Goal: Check status: Check status

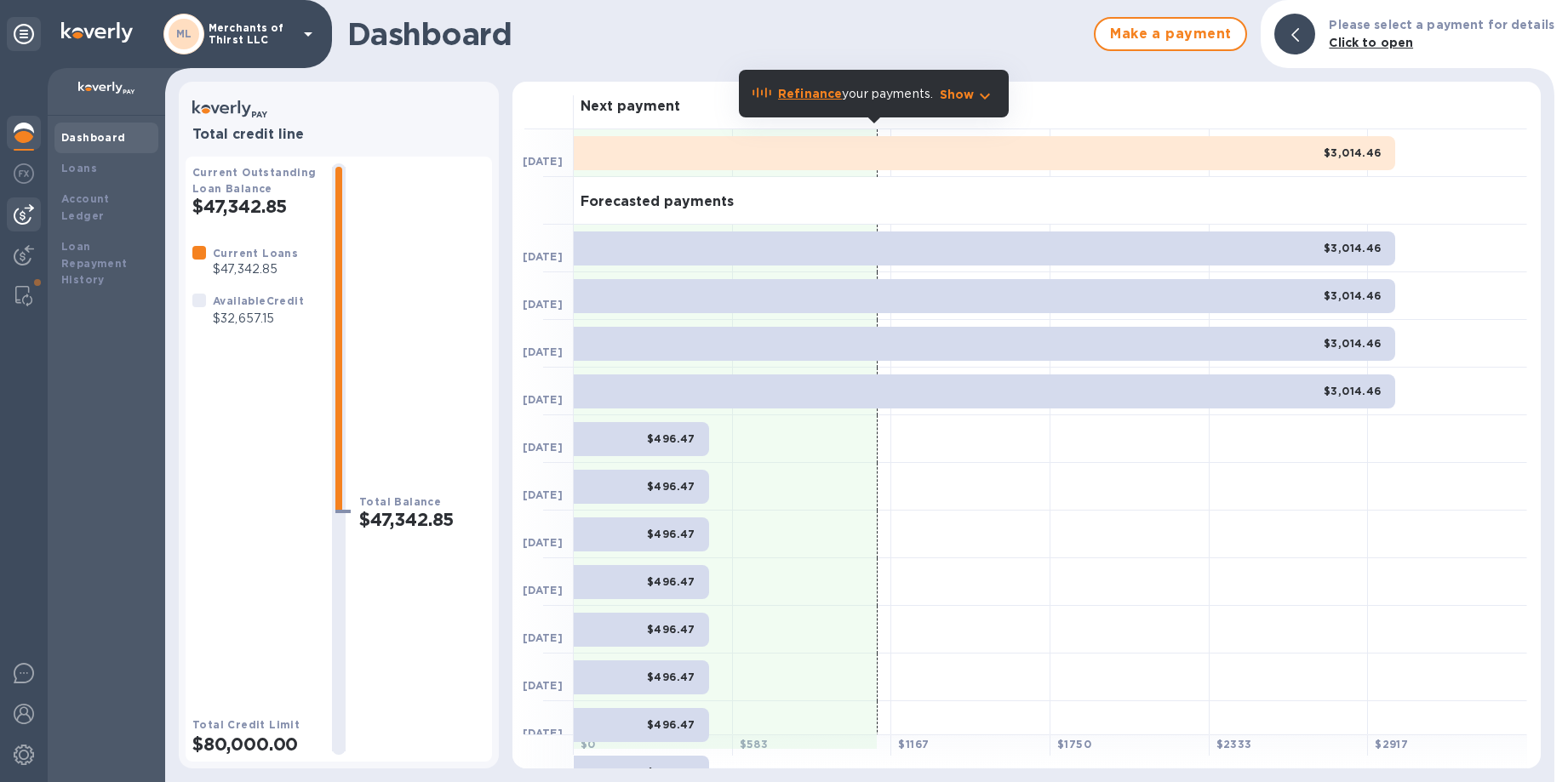
click at [24, 207] on img at bounding box center [24, 214] width 21 height 21
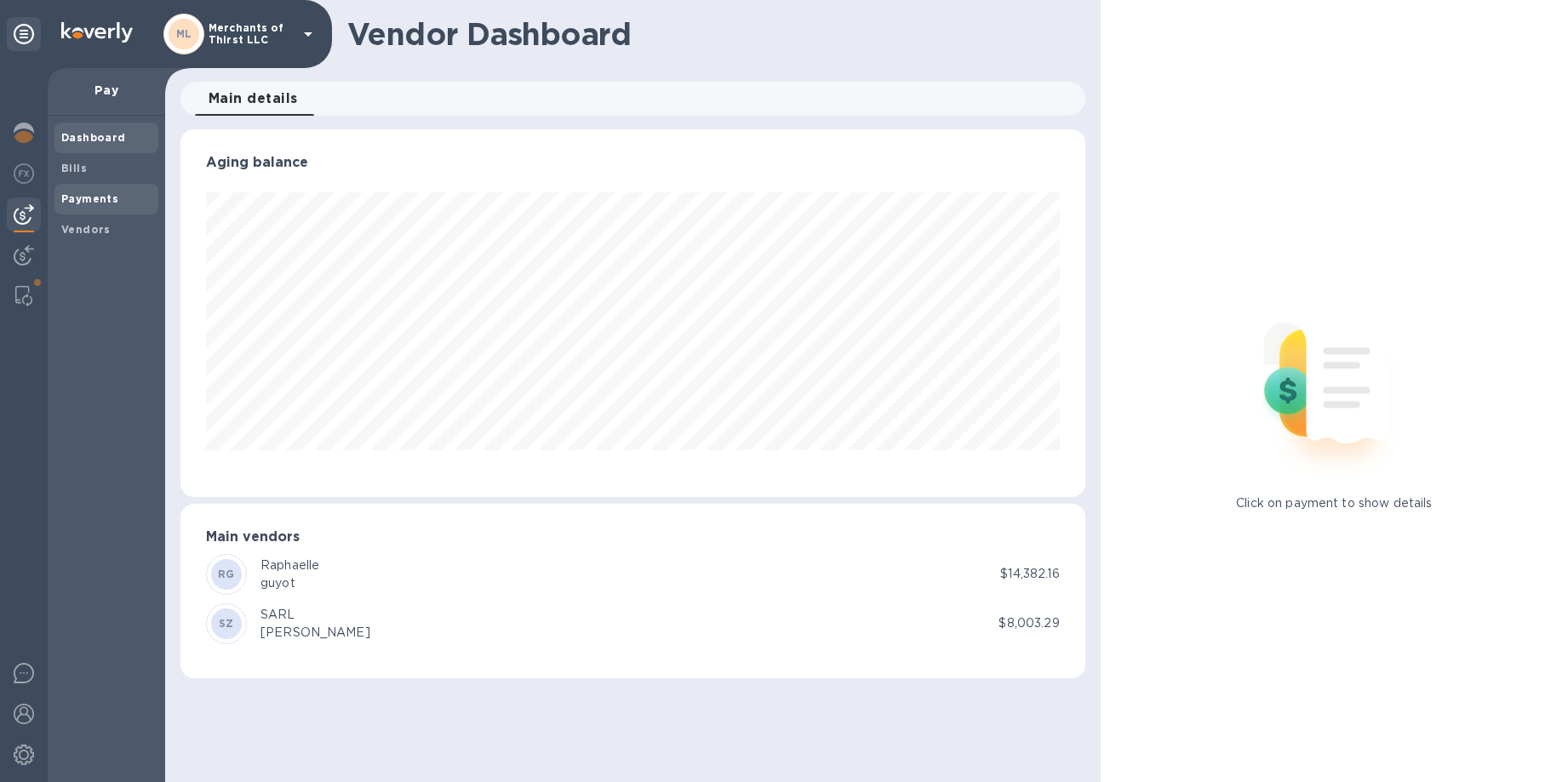
scroll to position [367, 903]
click at [80, 199] on b "Payments" at bounding box center [89, 199] width 57 height 13
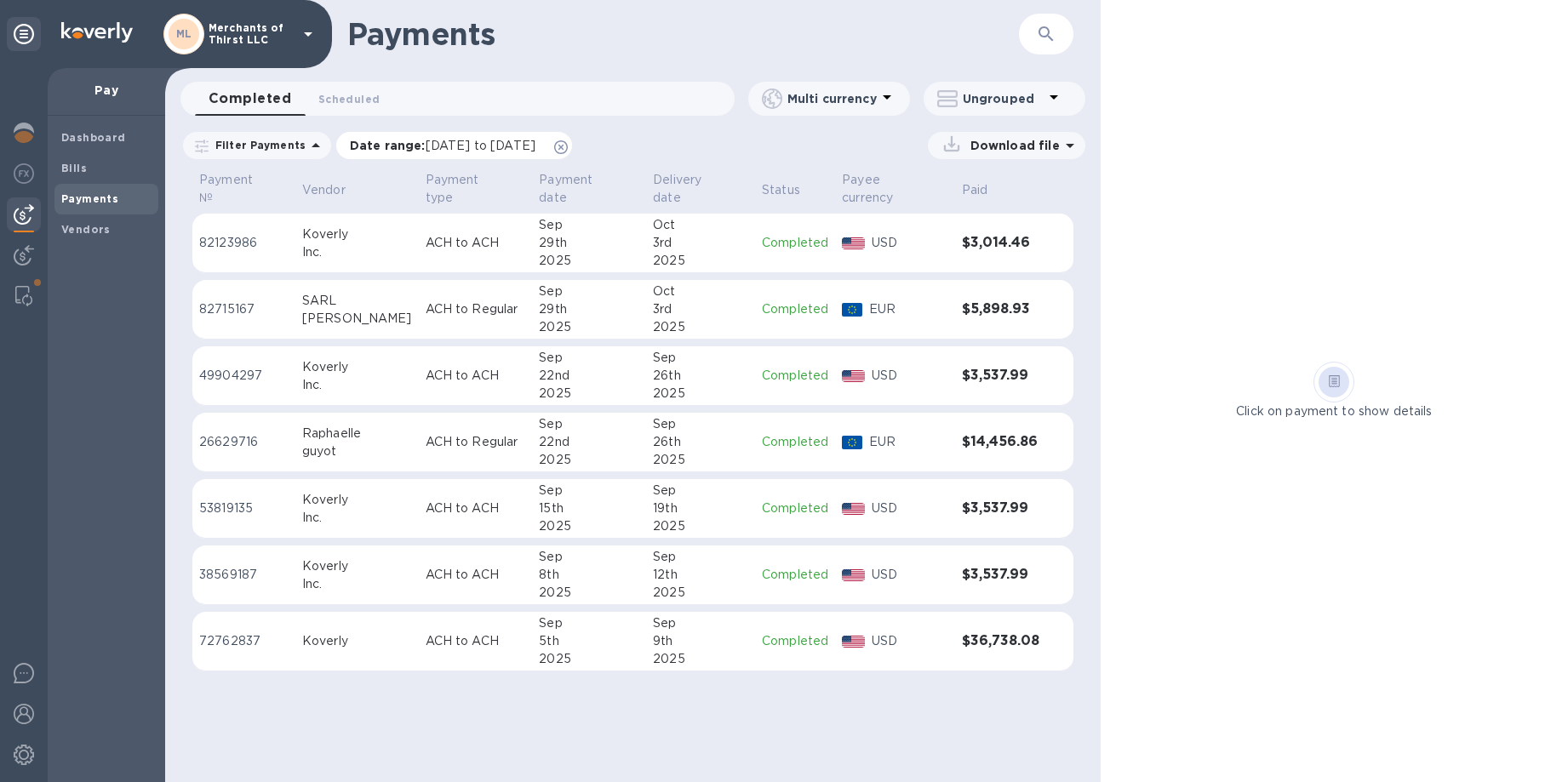
click at [571, 154] on div "Date range : [DATE] to [DATE]" at bounding box center [454, 144] width 236 height 27
click at [568, 147] on icon at bounding box center [560, 147] width 14 height 14
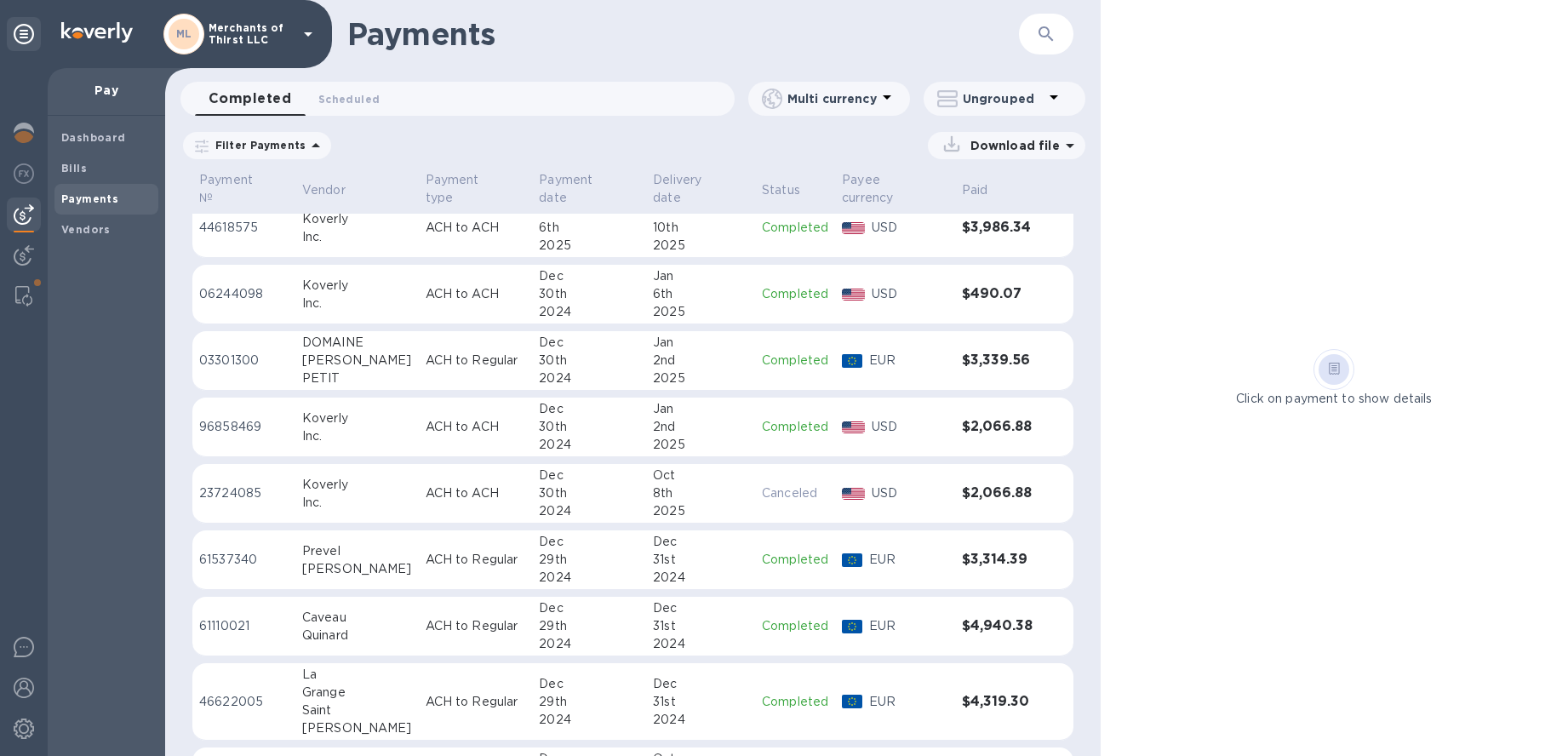
scroll to position [4134, 0]
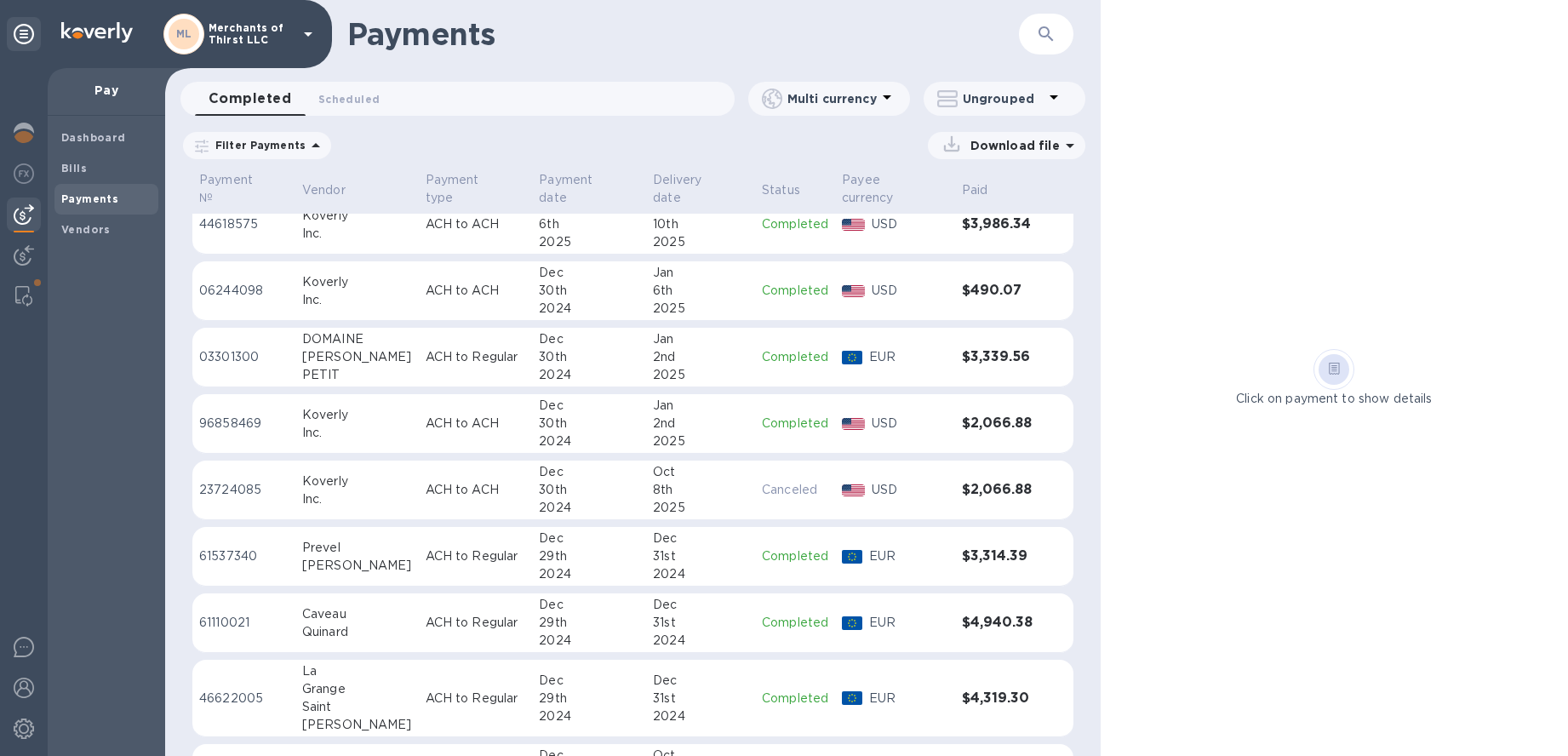
click at [502, 620] on p "ACH to Regular" at bounding box center [475, 622] width 101 height 18
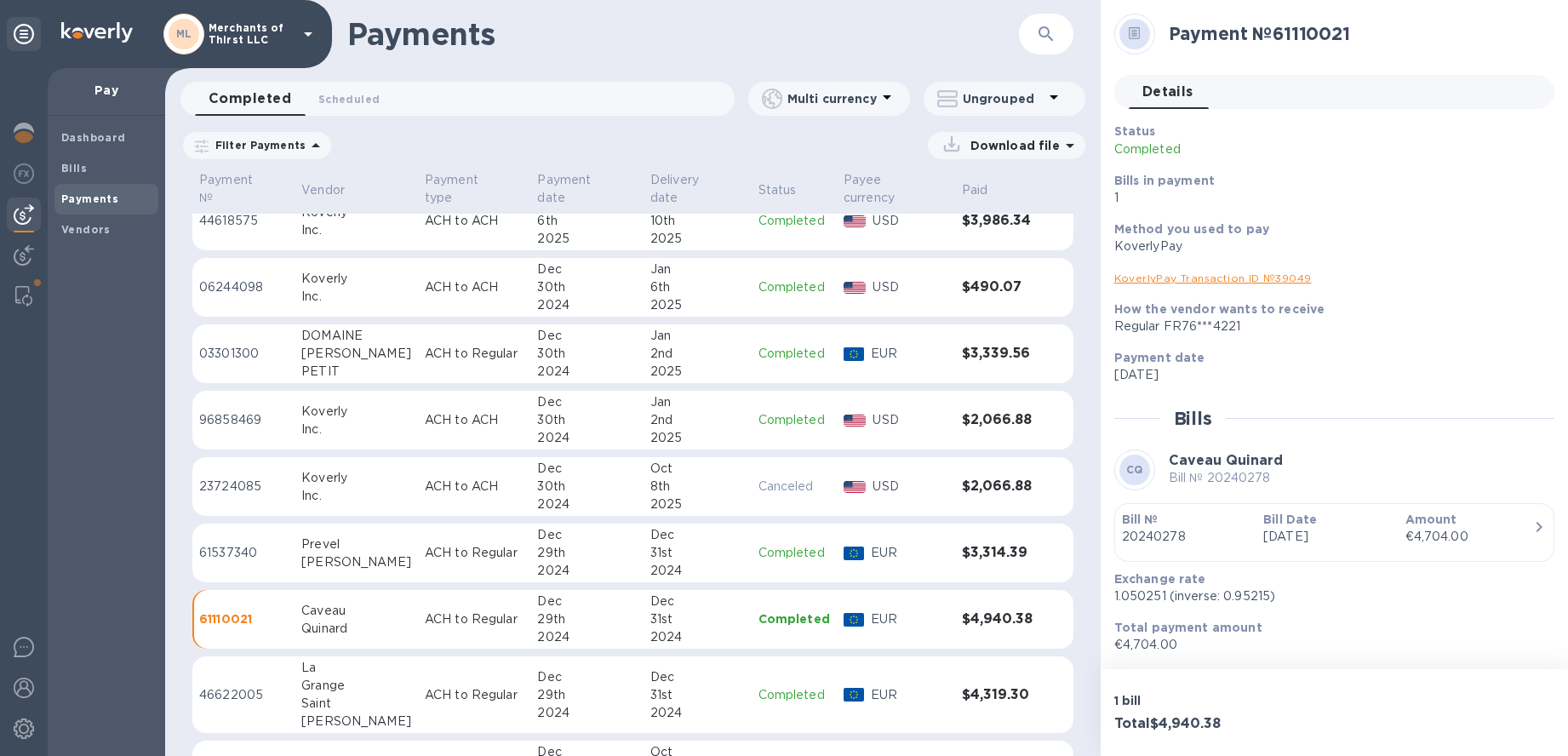
scroll to position [4330, 0]
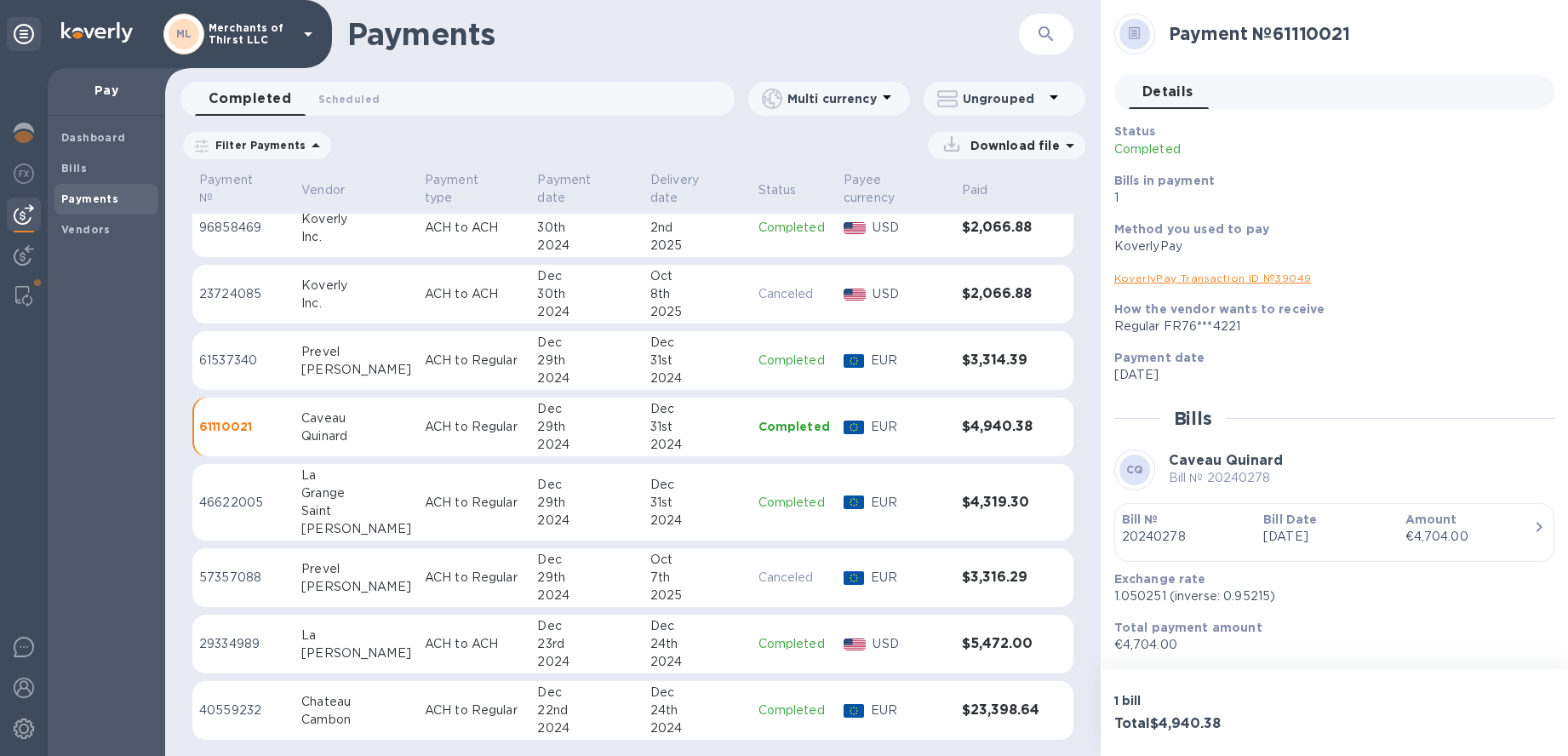
click at [681, 500] on div "31st" at bounding box center [696, 502] width 94 height 18
